Goal: Transaction & Acquisition: Purchase product/service

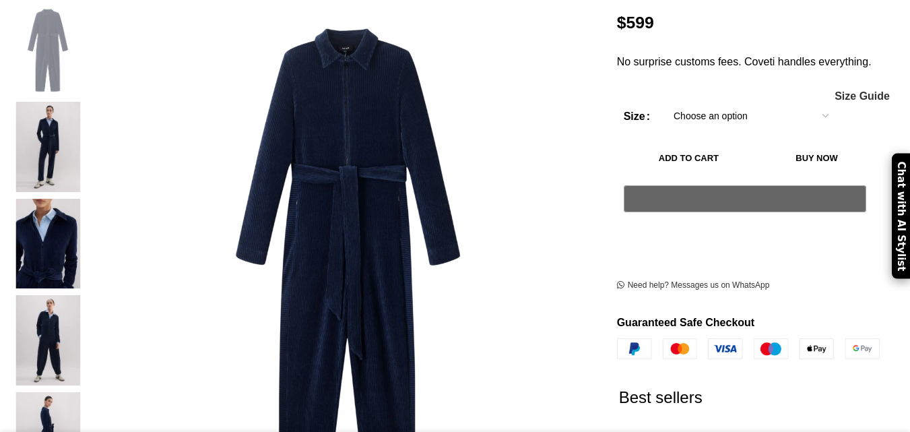
click at [89, 392] on img at bounding box center [48, 437] width 82 height 90
click at [89, 114] on img at bounding box center [48, 147] width 82 height 90
click at [89, 51] on img at bounding box center [48, 50] width 82 height 90
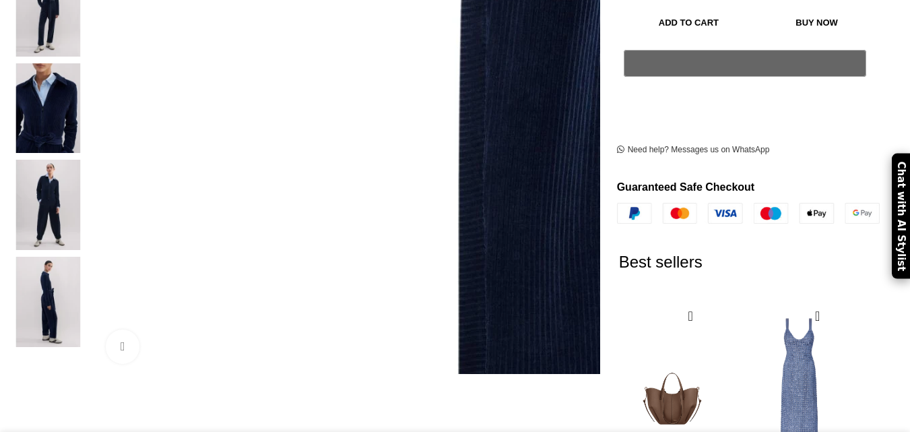
scroll to position [404, 0]
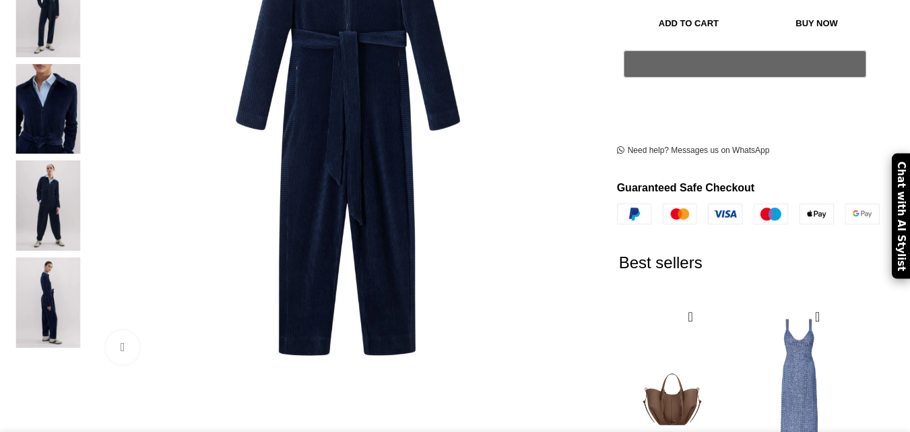
click at [89, 160] on img at bounding box center [48, 205] width 82 height 90
click at [89, 71] on img at bounding box center [48, 109] width 82 height 90
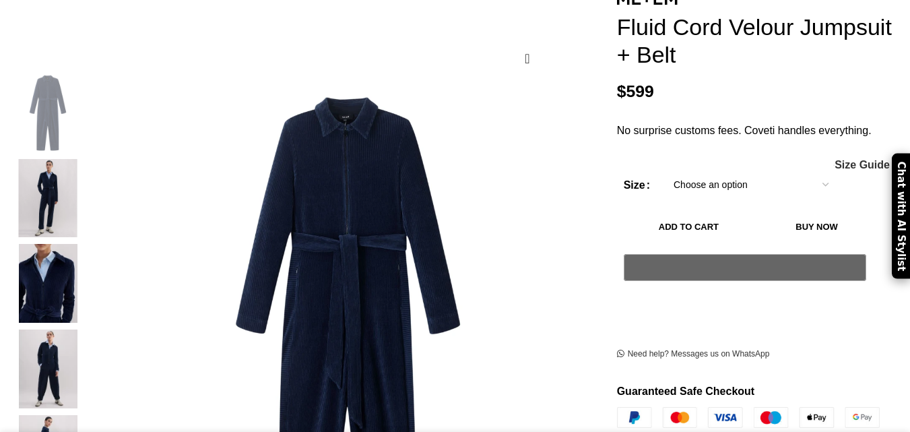
click at [89, 160] on img "2 / 6" at bounding box center [48, 198] width 82 height 79
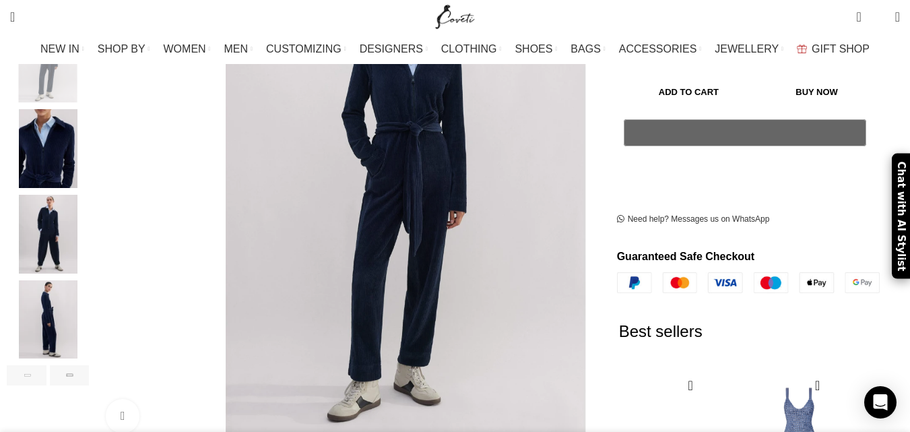
scroll to position [0, 709]
click at [89, 322] on img "5 / 6" at bounding box center [48, 319] width 82 height 79
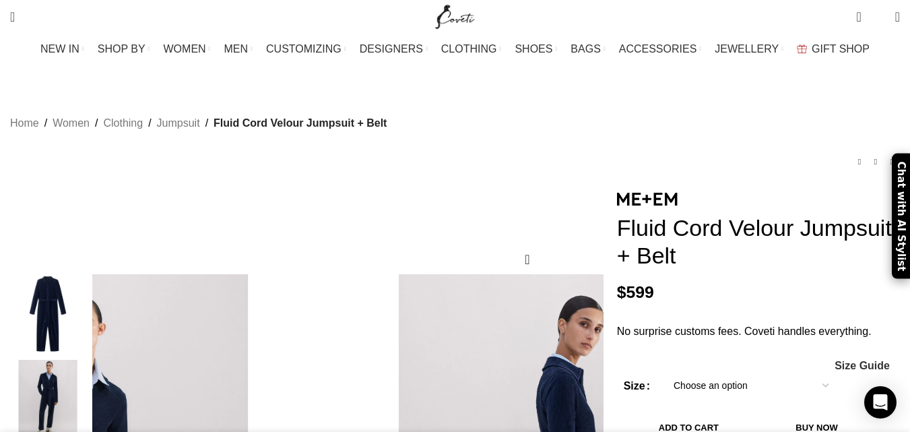
scroll to position [0, 0]
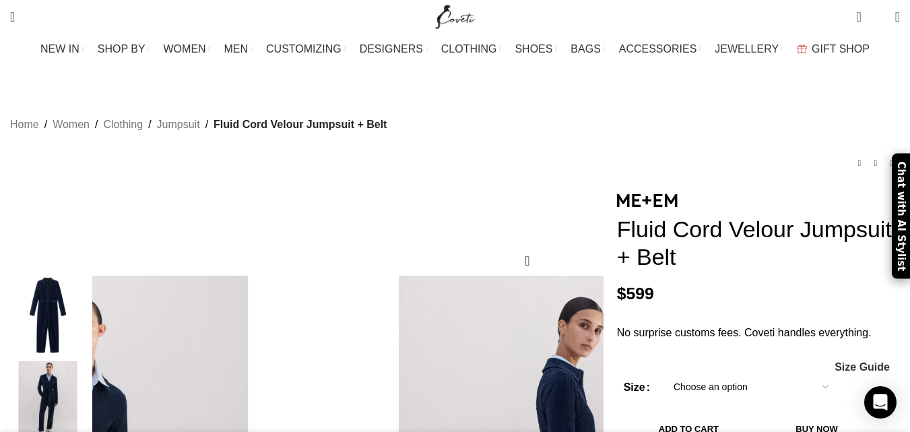
click at [89, 309] on img "1 / 6" at bounding box center [48, 315] width 82 height 79
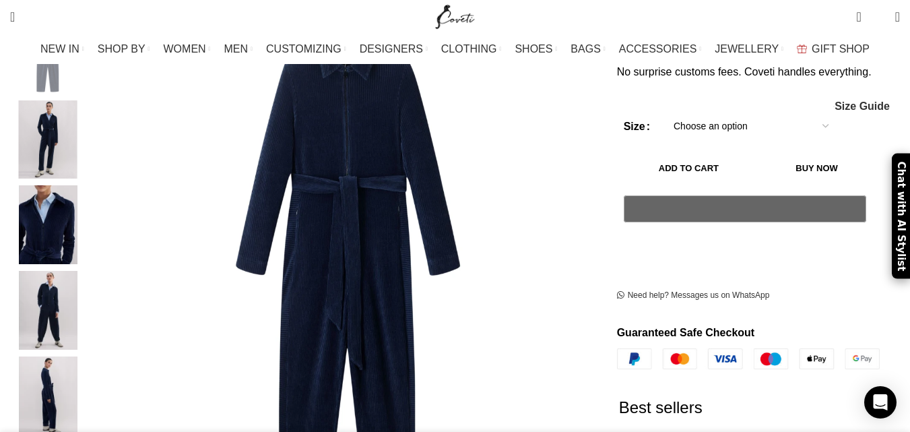
scroll to position [337, 0]
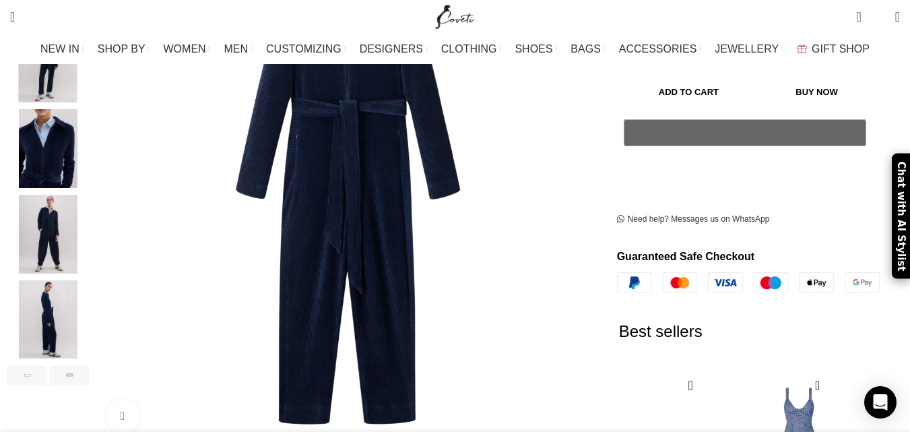
click at [89, 302] on img "5 / 6" at bounding box center [48, 319] width 82 height 79
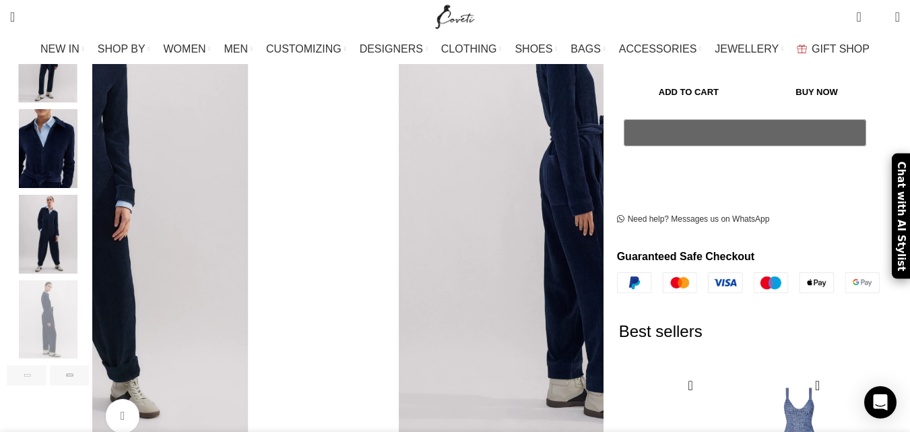
scroll to position [0, 1277]
click at [570, 175] on div "Next slide" at bounding box center [584, 192] width 34 height 34
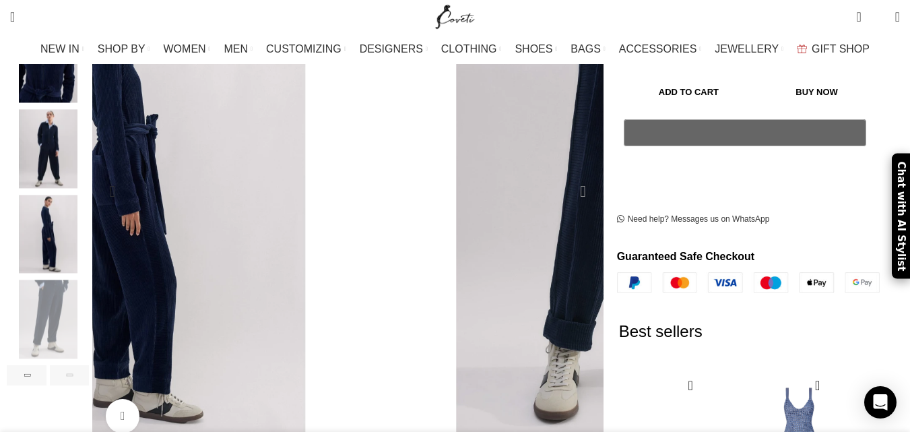
scroll to position [0, 1418]
click at [570, 175] on div "Next slide" at bounding box center [584, 192] width 34 height 34
click at [568, 175] on div "Next slide" at bounding box center [584, 192] width 34 height 34
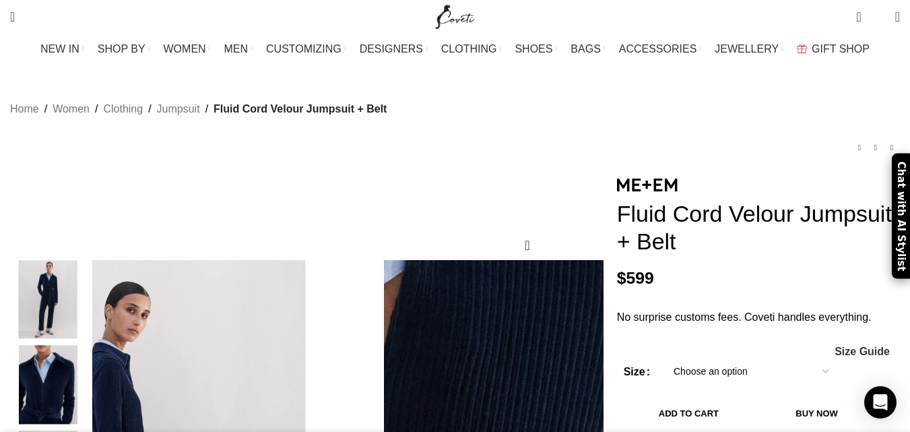
scroll to position [0, 0]
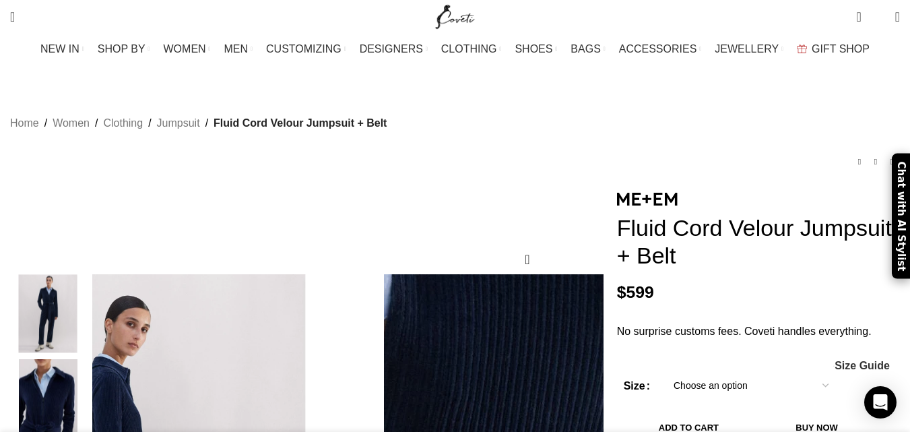
scroll to position [0, 0]
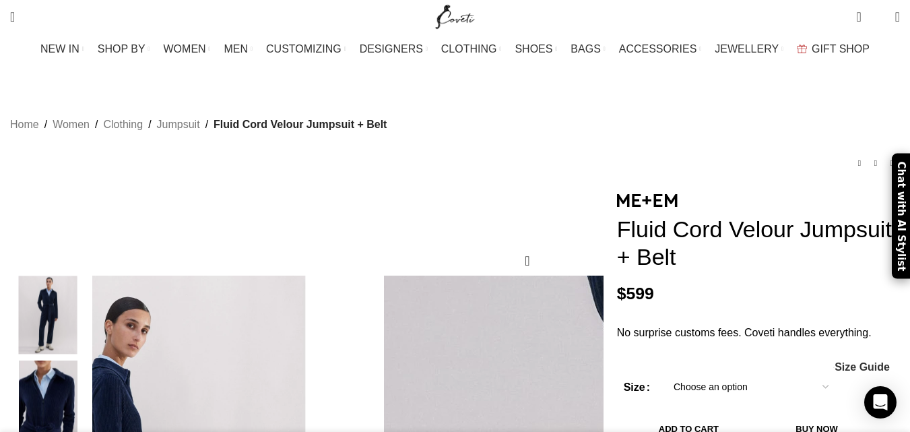
scroll to position [0, 1702]
